Goal: Information Seeking & Learning: Understand process/instructions

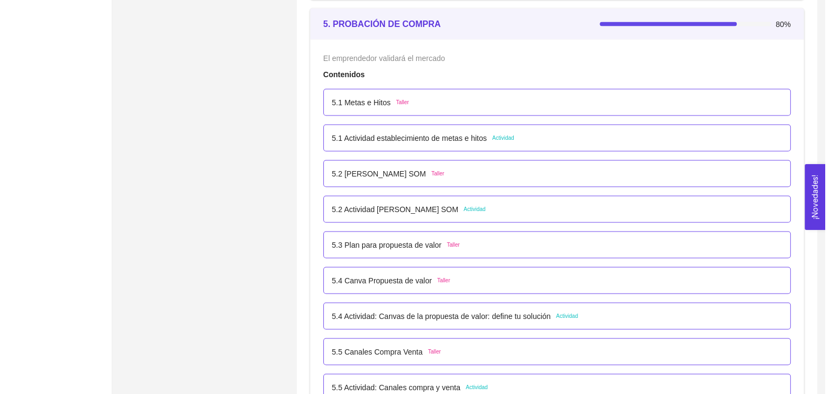
scroll to position [2052, 0]
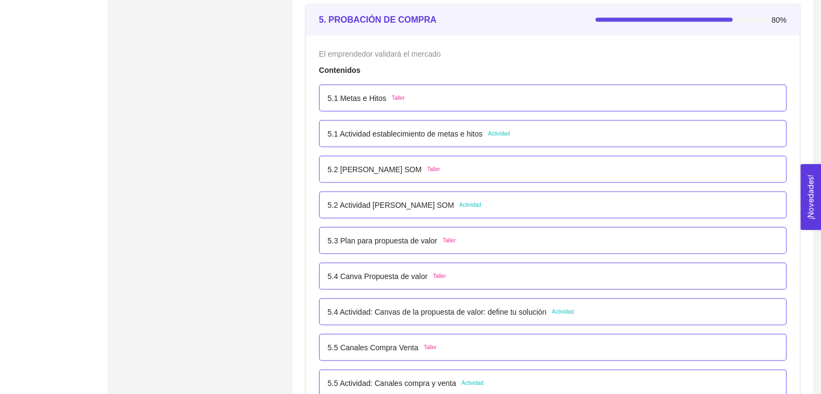
click at [430, 349] on span "Taller" at bounding box center [430, 347] width 13 height 9
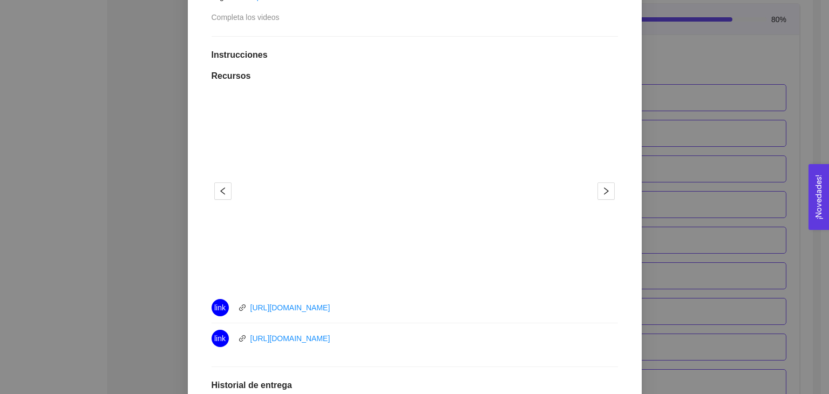
scroll to position [324, 0]
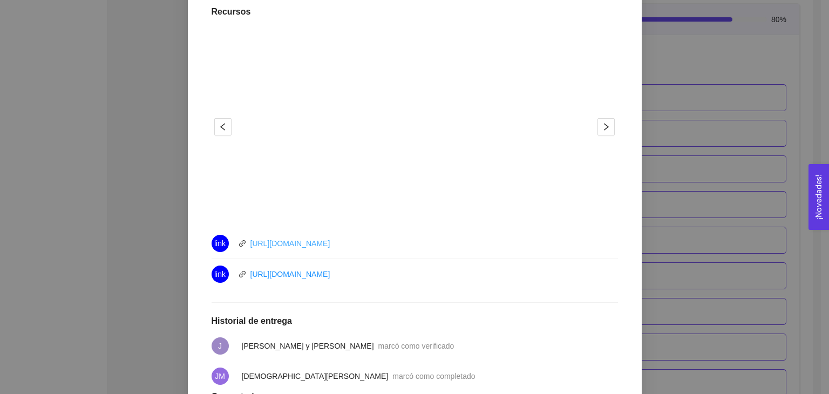
drag, startPoint x: 327, startPoint y: 248, endPoint x: 320, endPoint y: 242, distance: 9.2
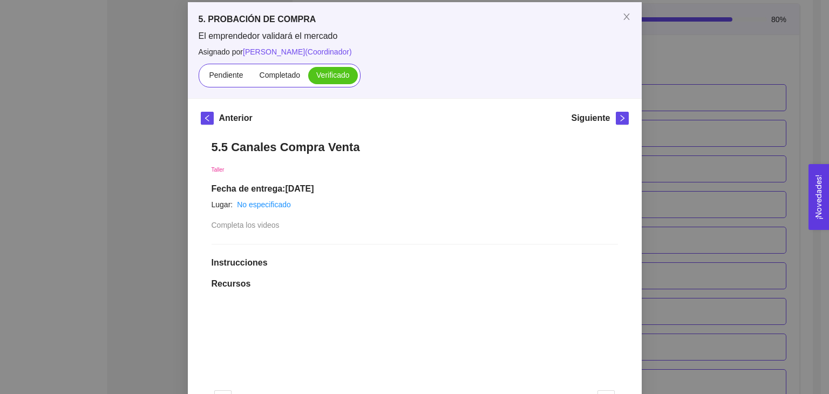
scroll to position [54, 0]
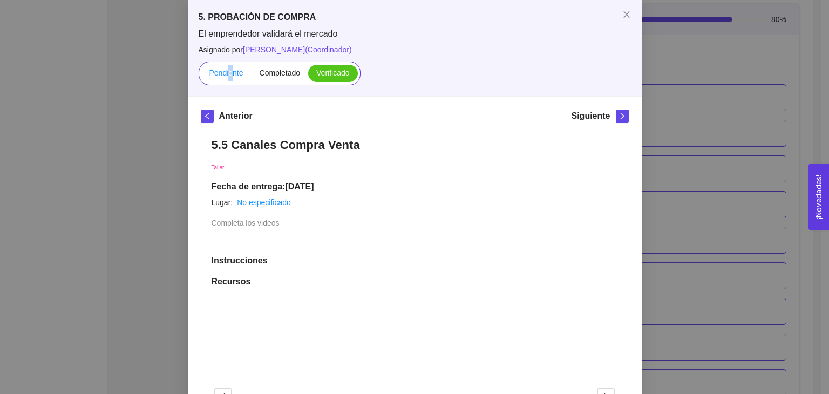
click at [226, 76] on span "Pendiente" at bounding box center [226, 73] width 34 height 9
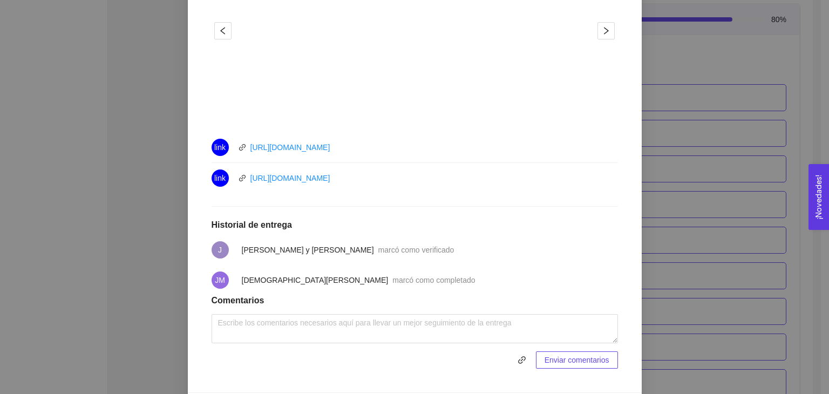
scroll to position [432, 0]
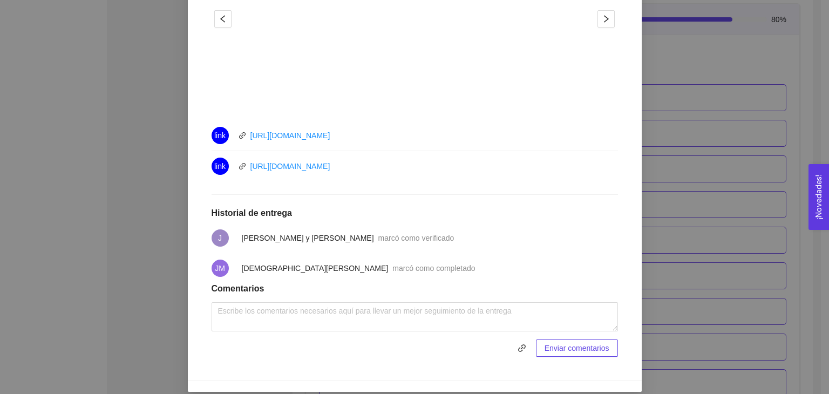
click at [719, 195] on div "5. PROBACIÓN DE COMPRA El emprendedor validará el mercado Asignado por [PERSON_…" at bounding box center [414, 197] width 829 height 394
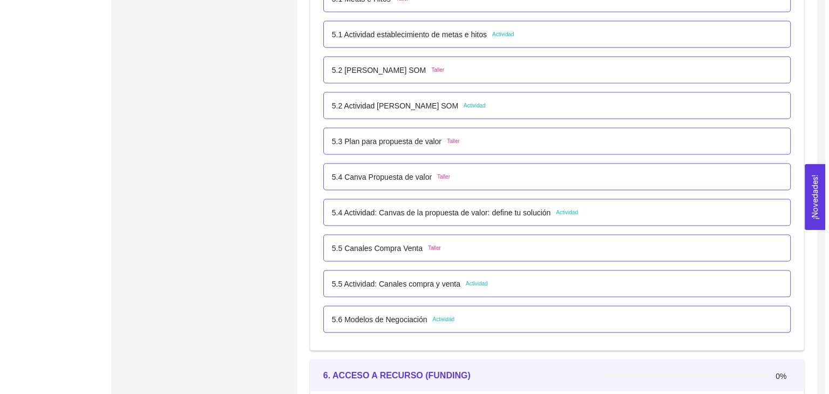
scroll to position [2160, 0]
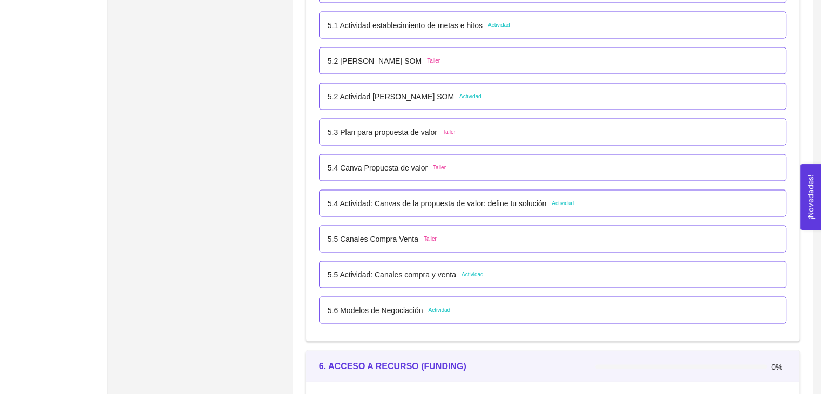
click at [443, 236] on div "5.5 Canales Compra Venta Taller" at bounding box center [553, 239] width 450 height 12
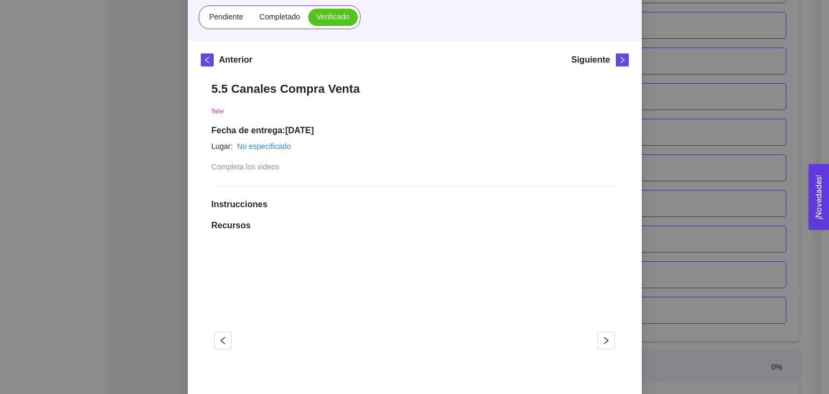
scroll to position [108, 0]
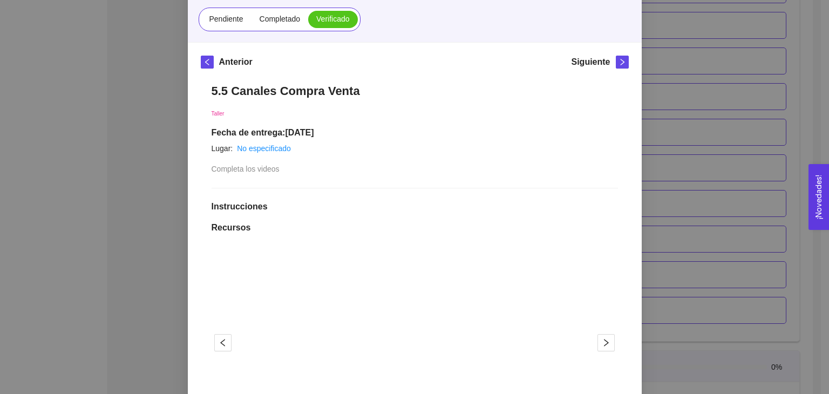
click at [674, 210] on div "5. PROBACIÓN DE COMPRA El emprendedor validará el mercado Asignado por [PERSON_…" at bounding box center [414, 197] width 829 height 394
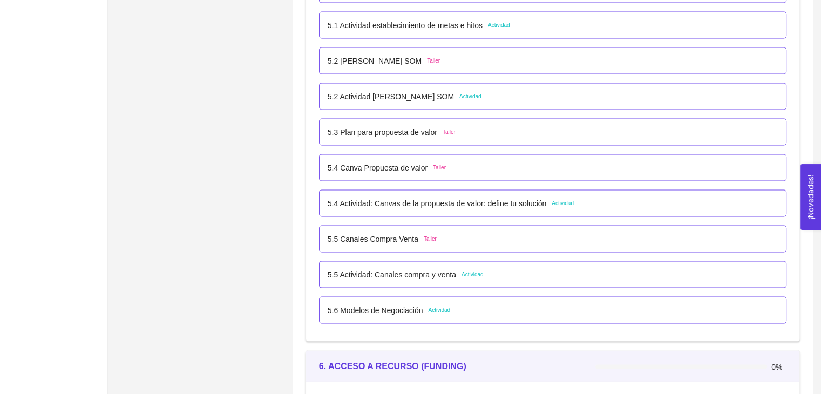
click at [428, 278] on p "5.5 Actividad: Canales compra y venta" at bounding box center [392, 275] width 129 height 12
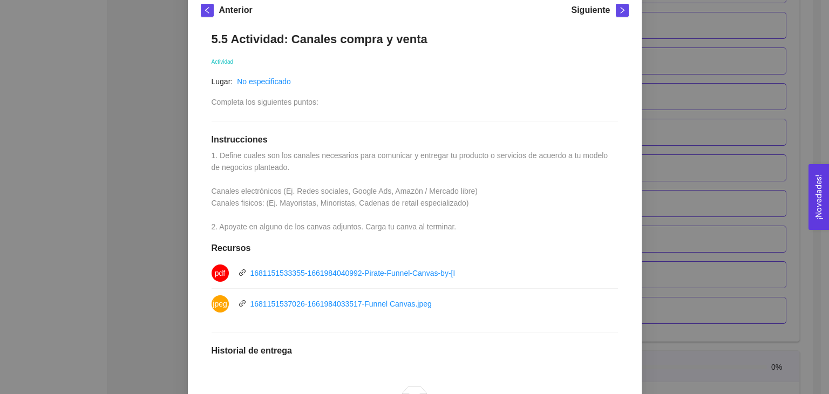
scroll to position [162, 0]
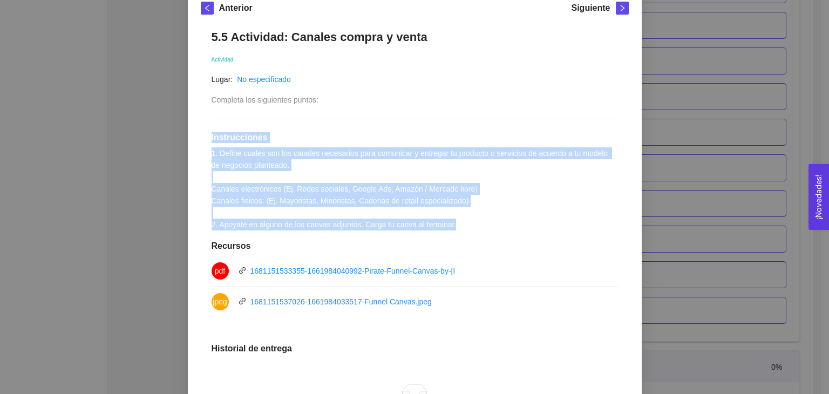
drag, startPoint x: 200, startPoint y: 137, endPoint x: 450, endPoint y: 227, distance: 266.0
click at [450, 227] on div "5.5 Actividad: Canales compra y venta Actividad Lugar: No especificado Completa…" at bounding box center [415, 275] width 428 height 513
copy div "Instrucciones 1. Define cuales son los canales necesarios para comunicar y entr…"
click at [475, 210] on div "5.5 Actividad: Canales compra y venta Actividad Lugar: No especificado Completa…" at bounding box center [415, 275] width 428 height 513
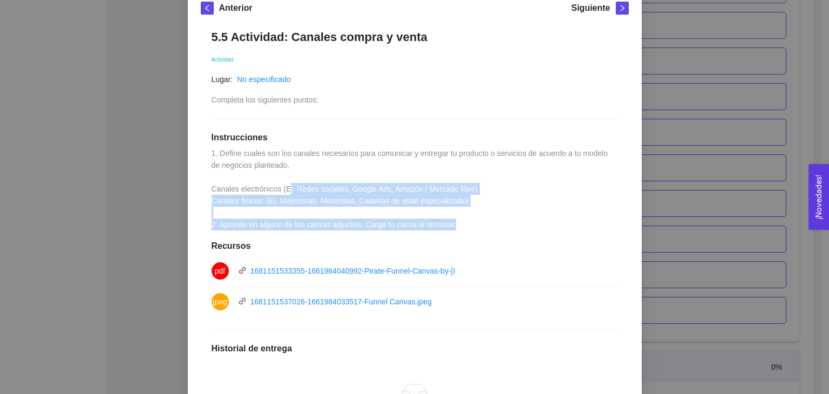
drag, startPoint x: 458, startPoint y: 224, endPoint x: 259, endPoint y: 185, distance: 202.5
click at [282, 194] on div "5.5 Actividad: Canales compra y venta Actividad Lugar: No especificado Completa…" at bounding box center [415, 275] width 428 height 513
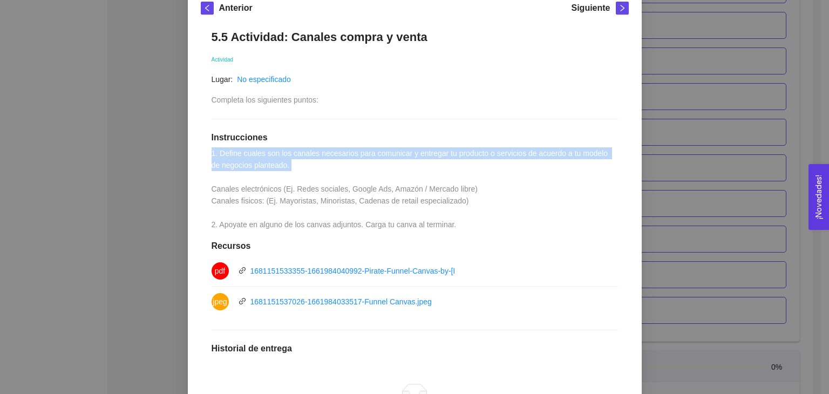
drag, startPoint x: 207, startPoint y: 172, endPoint x: 186, endPoint y: 152, distance: 29.0
click at [188, 152] on div "Anterior Siguiente 5.5 Actividad: Canales compra y venta Actividad Lugar: No es…" at bounding box center [415, 267] width 454 height 556
click at [194, 154] on div "Anterior Siguiente 5.5 Actividad: Canales compra y venta Actividad Lugar: No es…" at bounding box center [415, 267] width 454 height 556
click at [207, 152] on div "5.5 Actividad: Canales compra y venta Actividad Lugar: No especificado Completa…" at bounding box center [415, 275] width 428 height 513
click at [212, 152] on span "1. Define cuales son los canales necesarios para comunicar y entregar tu produc…" at bounding box center [411, 189] width 399 height 80
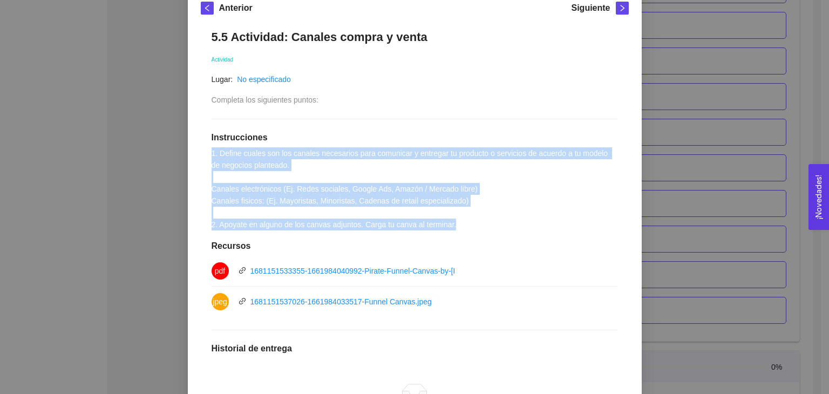
copy span "1. Define cuales son los canales necesarios para comunicar y entregar tu produc…"
drag, startPoint x: 208, startPoint y: 152, endPoint x: 455, endPoint y: 227, distance: 258.0
click at [455, 227] on div "5.5 Actividad: Canales compra y venta Actividad Lugar: No especificado Completa…" at bounding box center [415, 275] width 428 height 513
click at [442, 269] on link "1681151533355-1661984040992-Pirate-Funnel-Canvas-by-[PERSON_NAME].pdf" at bounding box center [389, 271] width 276 height 9
